Goal: Task Accomplishment & Management: Manage account settings

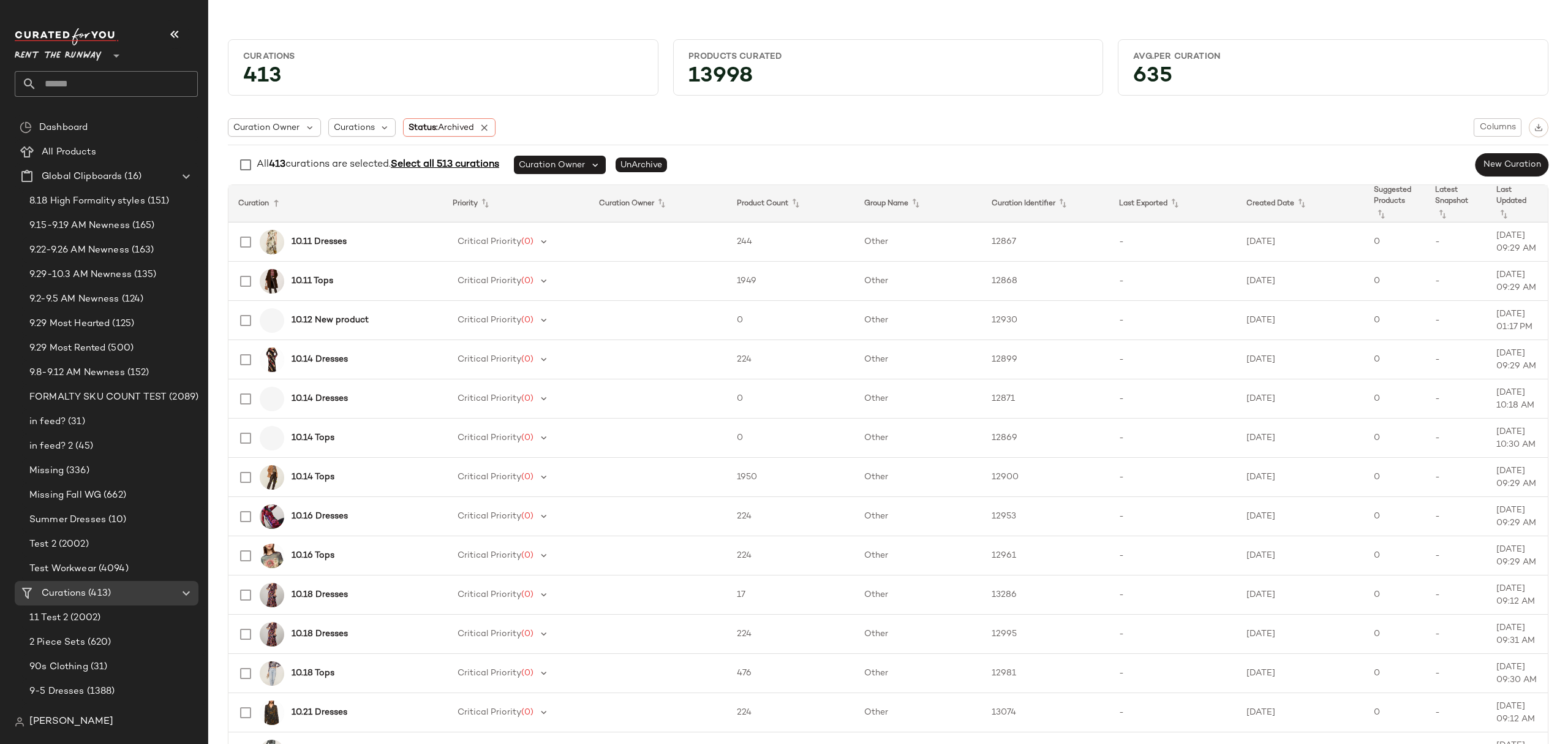
scroll to position [1895, 0]
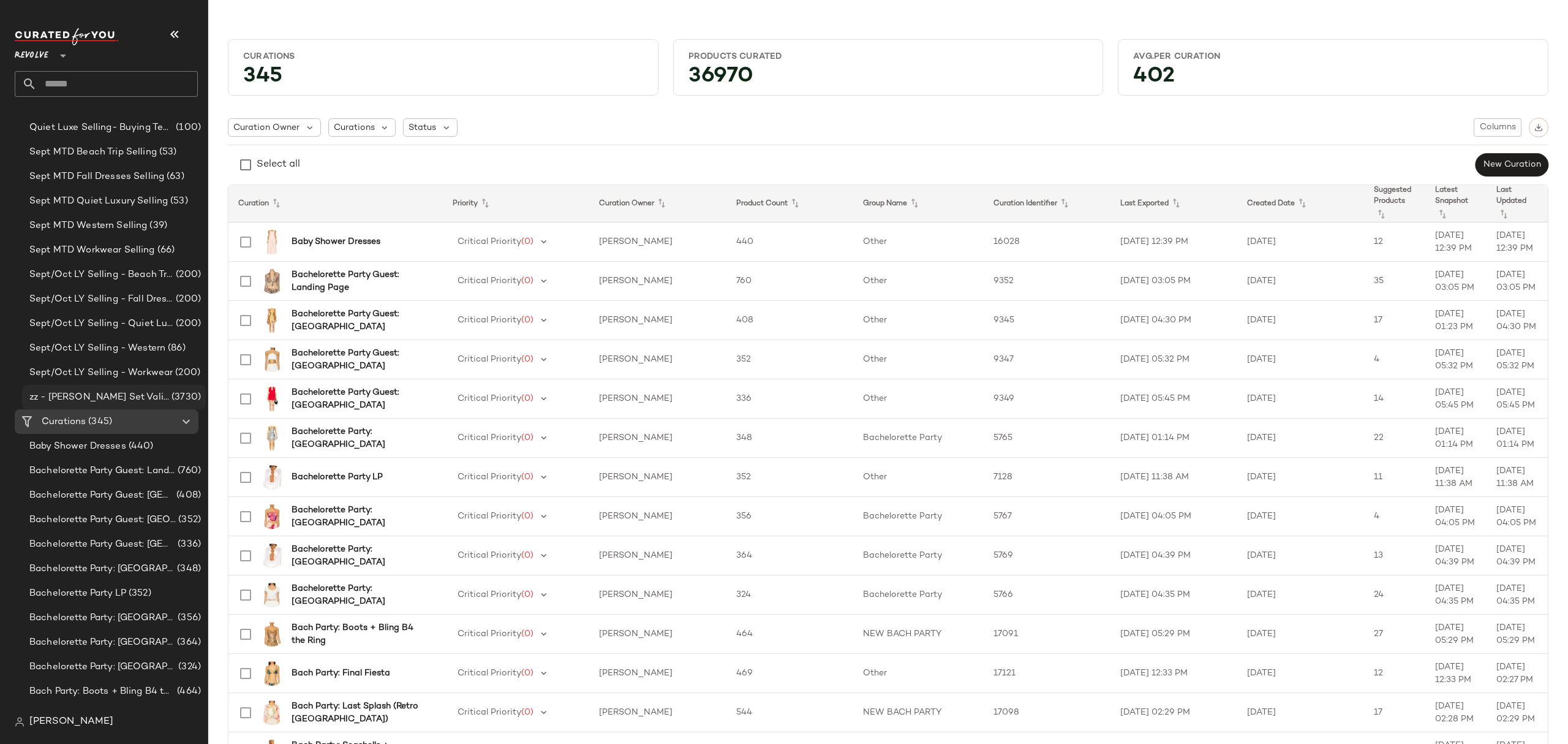
scroll to position [571, 0]
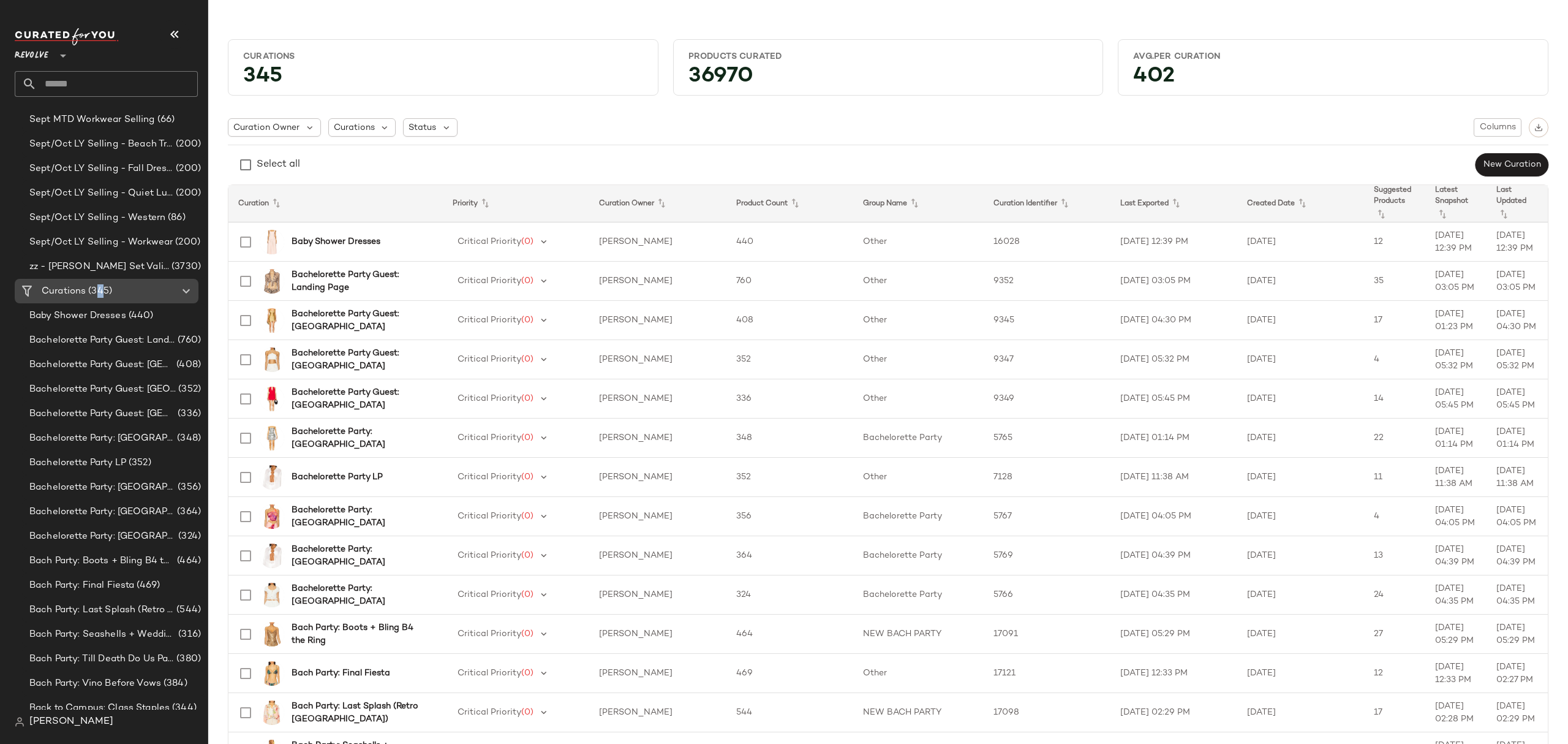
click at [101, 287] on span "(345)" at bounding box center [99, 291] width 26 height 14
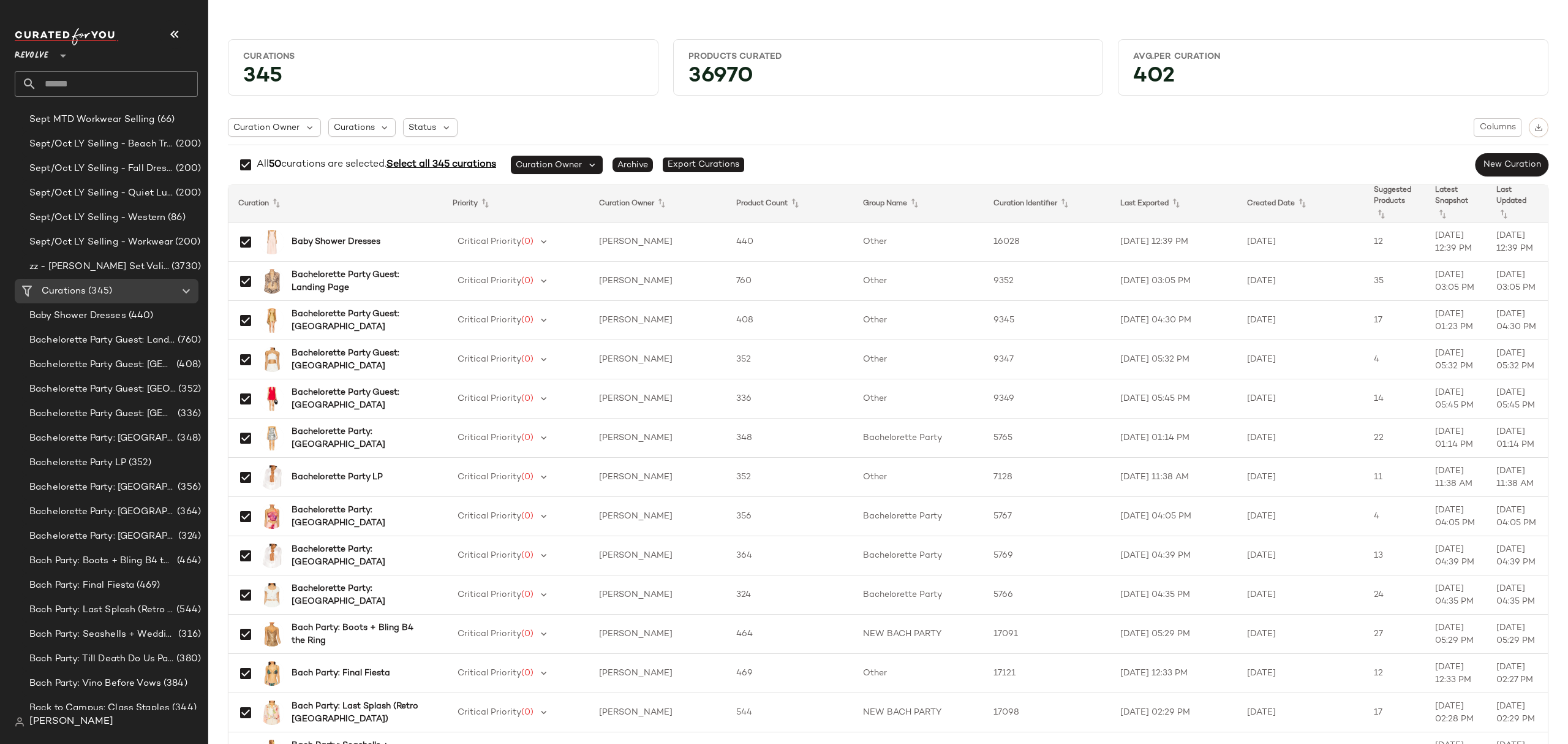
click at [459, 164] on span "Select all 345 curations" at bounding box center [441, 164] width 110 height 10
click at [447, 131] on icon at bounding box center [446, 127] width 11 height 11
click at [466, 157] on span "Archived" at bounding box center [453, 160] width 37 height 25
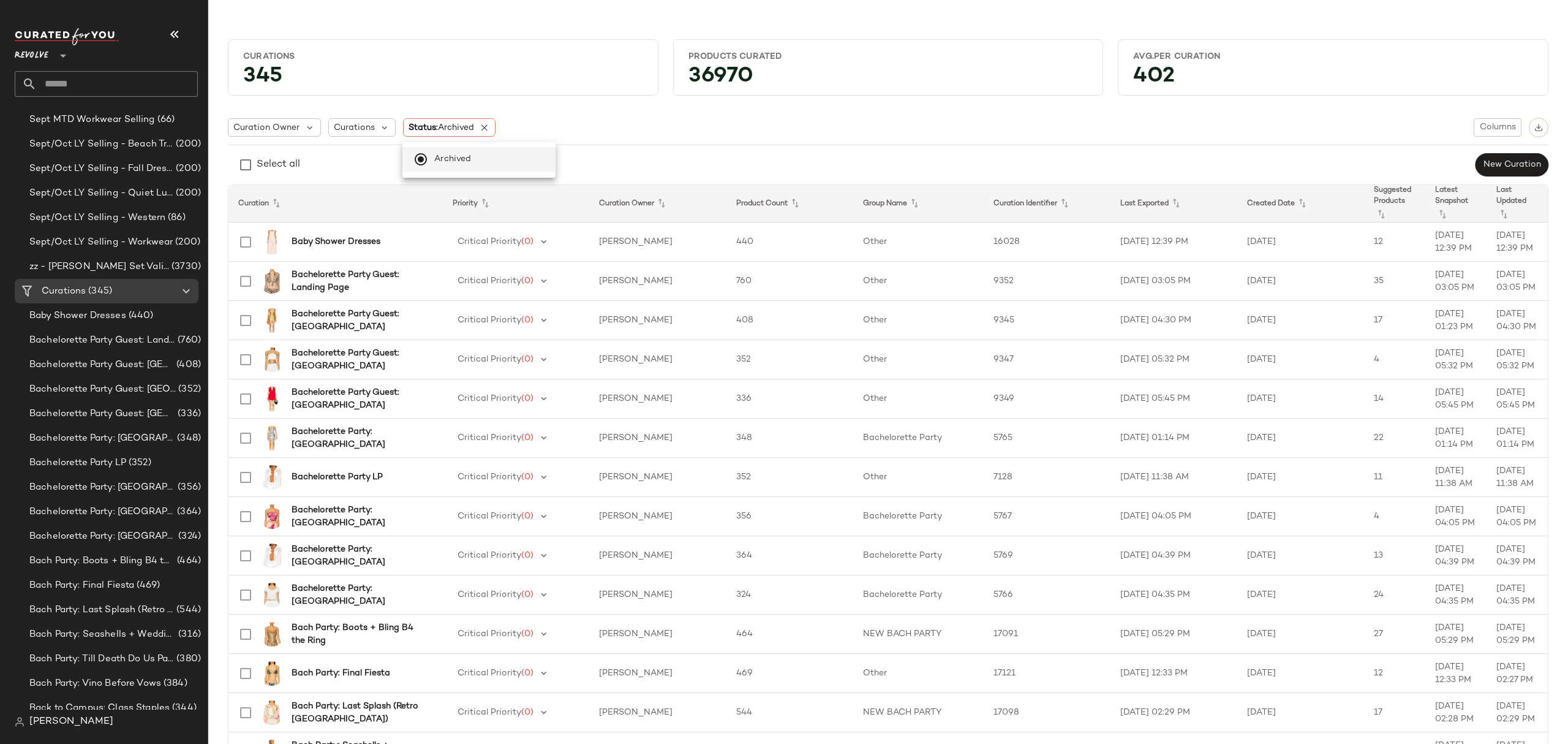
click at [463, 157] on span "Archived" at bounding box center [453, 160] width 37 height 25
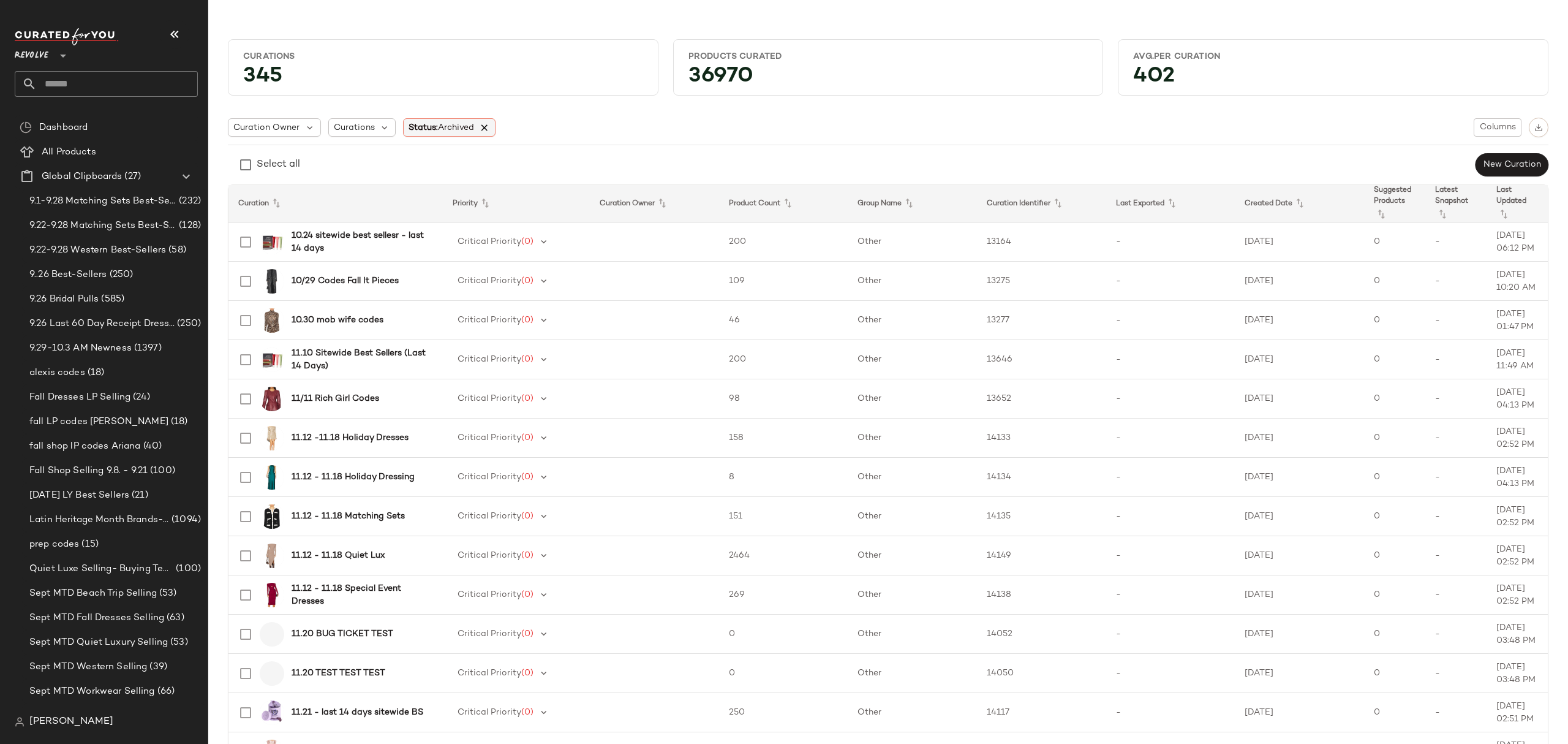
click at [490, 123] on icon at bounding box center [484, 127] width 11 height 11
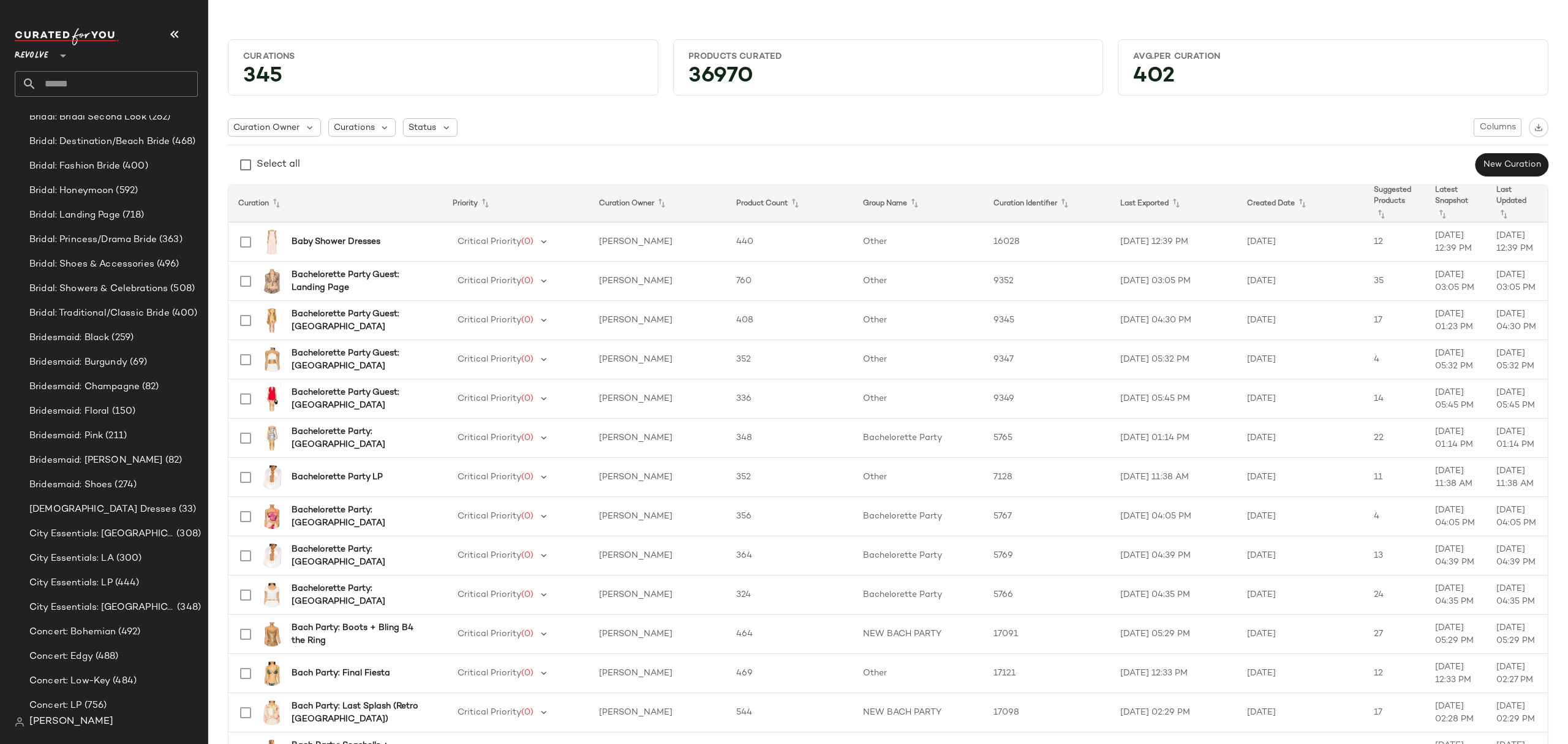
scroll to position [1674, 0]
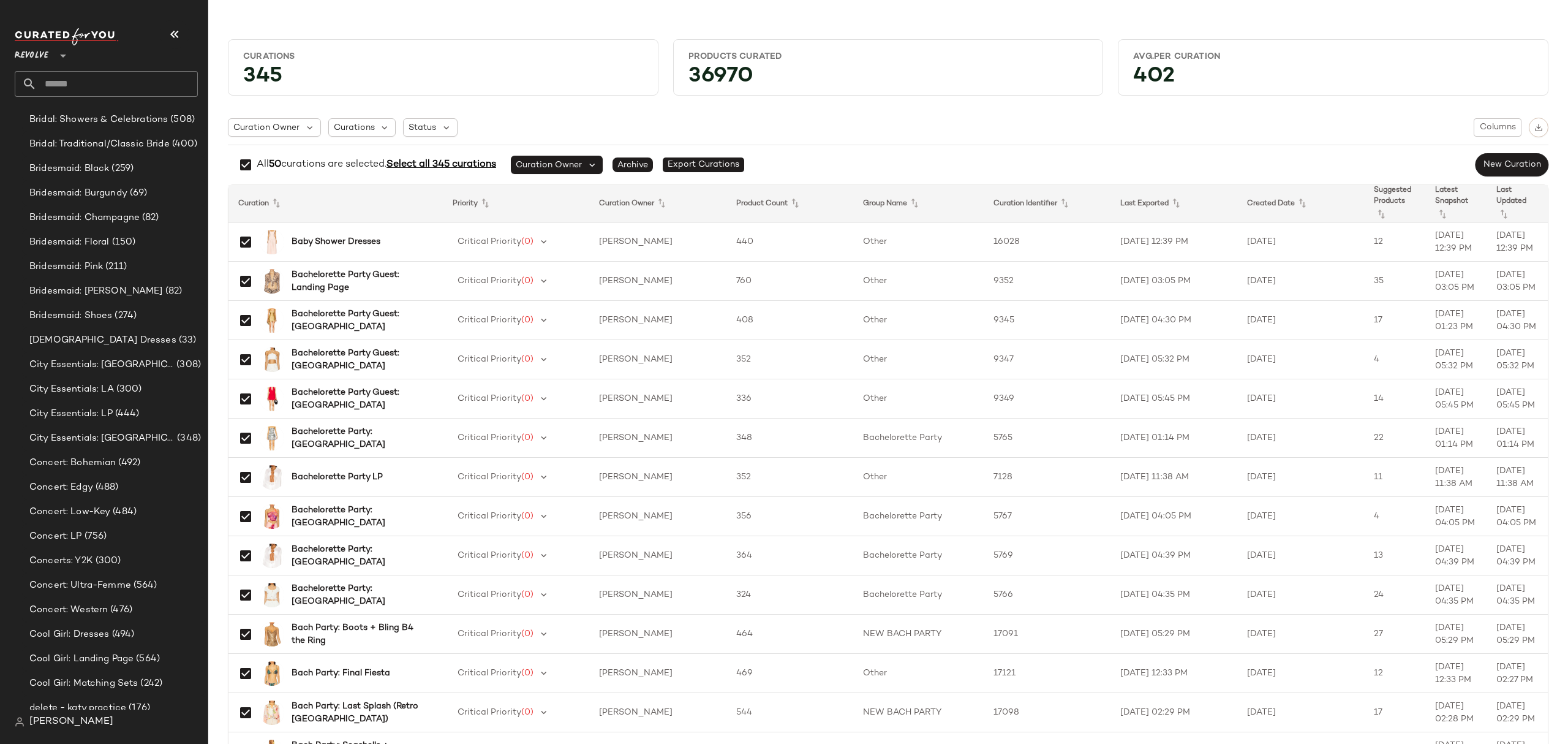
click at [461, 166] on span "Select all 345 curations" at bounding box center [441, 164] width 110 height 10
click at [1534, 125] on img "button" at bounding box center [1538, 127] width 9 height 9
click at [427, 131] on span "Status" at bounding box center [422, 127] width 27 height 13
click at [430, 160] on label "Archived" at bounding box center [492, 160] width 126 height 25
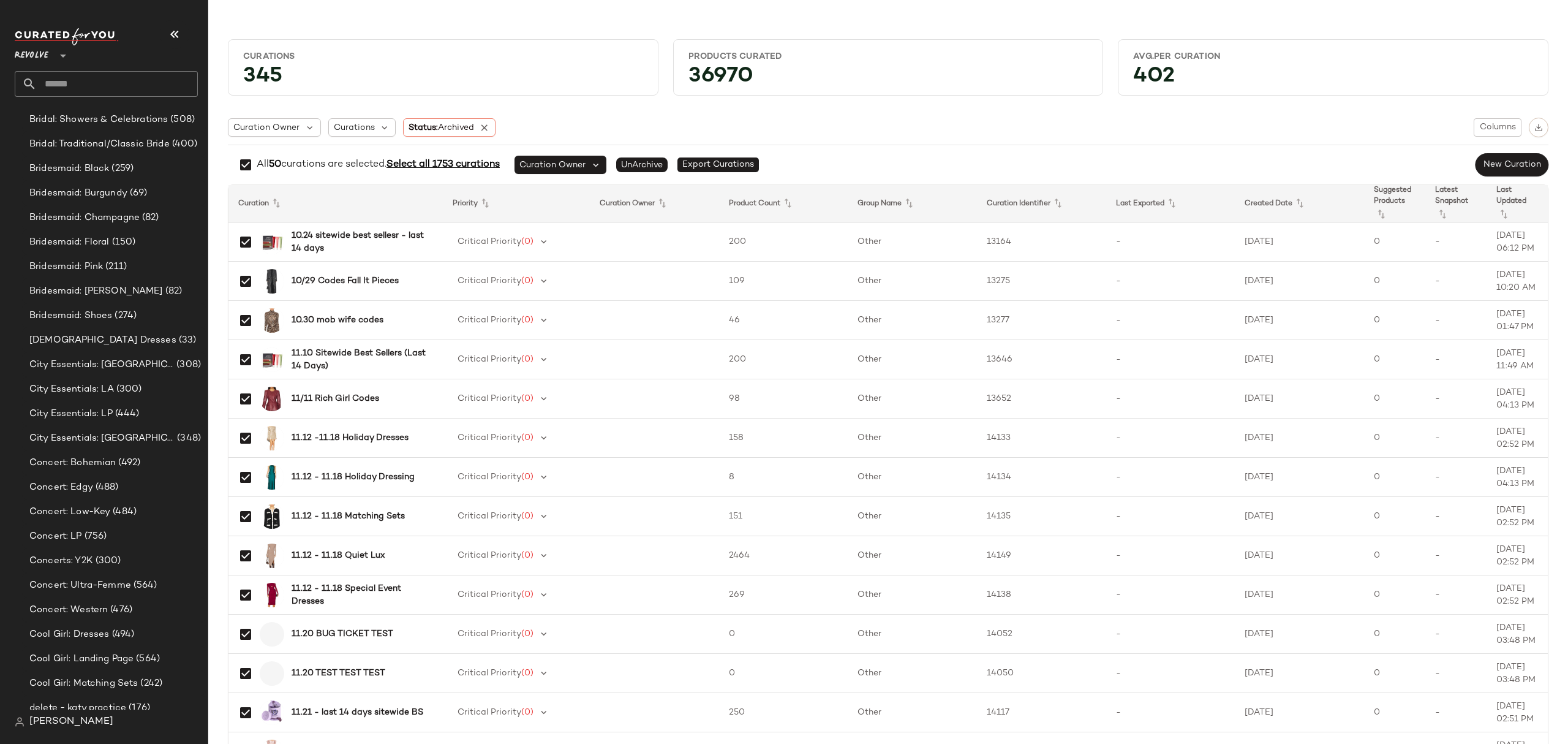
click at [439, 164] on span "Select all 1753 curations" at bounding box center [442, 164] width 113 height 10
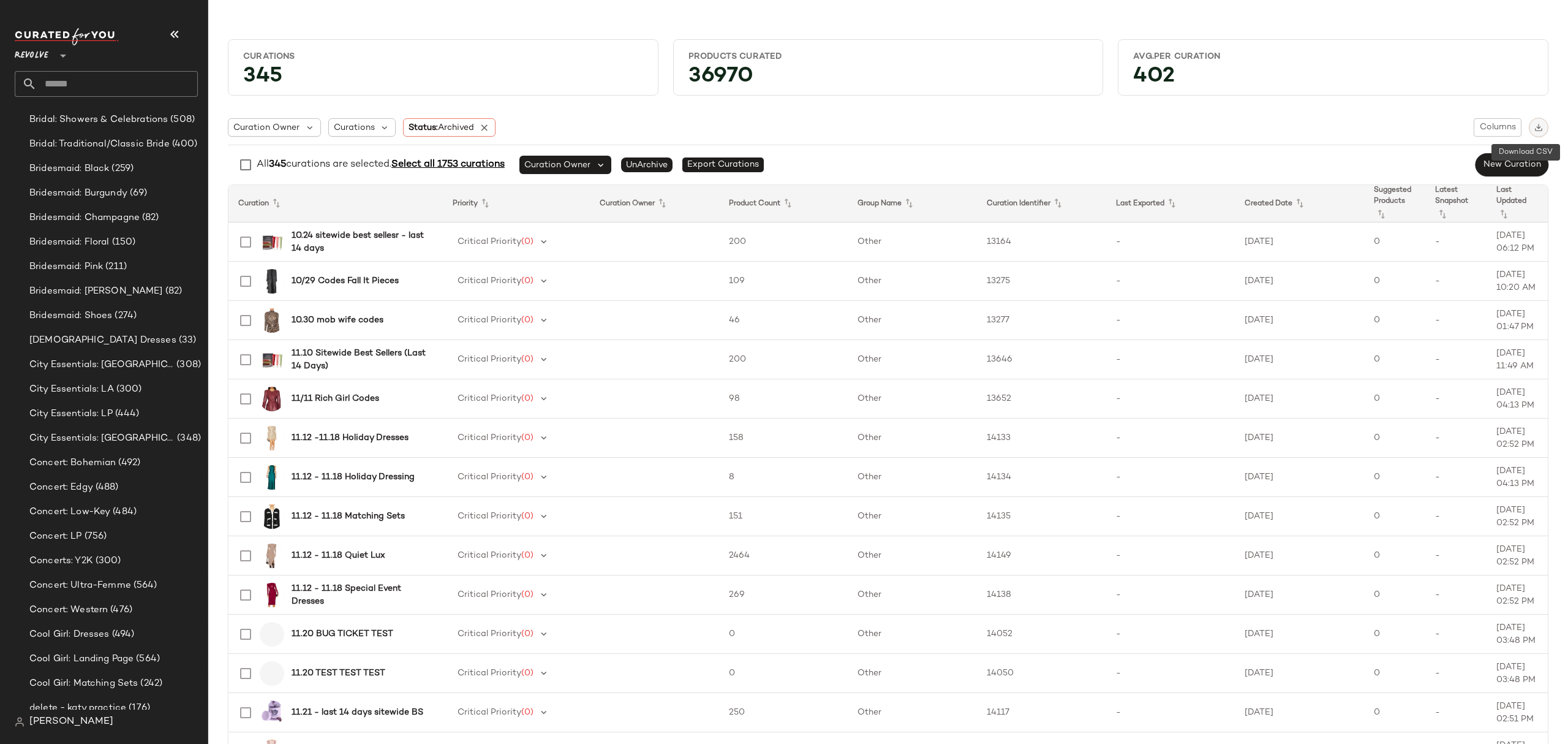
click at [1536, 124] on button "button" at bounding box center [1538, 127] width 20 height 20
